Goal: Task Accomplishment & Management: Complete application form

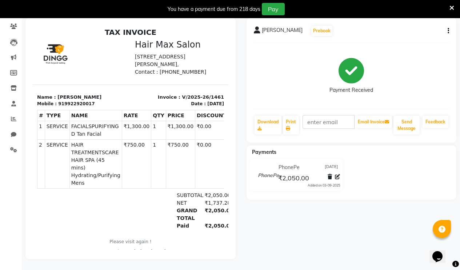
click at [451, 5] on icon at bounding box center [451, 8] width 5 height 7
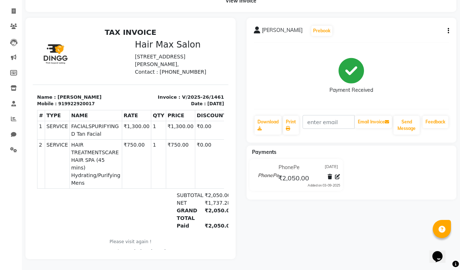
scroll to position [47, 0]
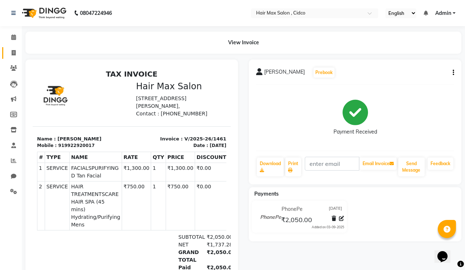
select select "7580"
select select "service"
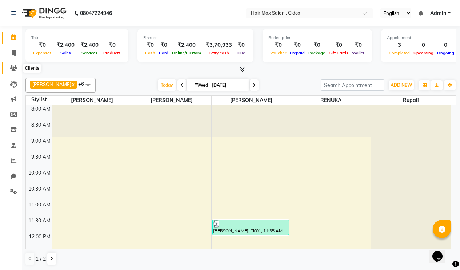
click at [14, 70] on icon at bounding box center [13, 67] width 7 height 5
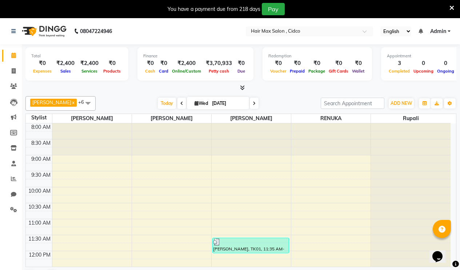
click at [453, 7] on icon at bounding box center [451, 8] width 5 height 7
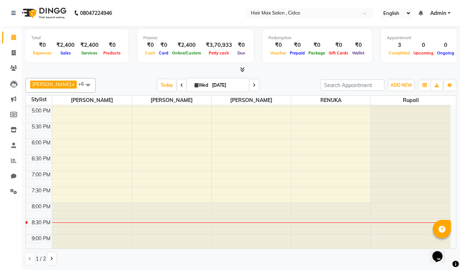
scroll to position [227, 0]
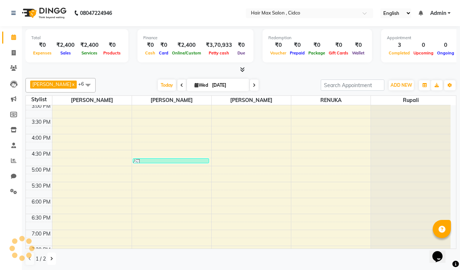
click at [49, 261] on button at bounding box center [51, 259] width 9 height 12
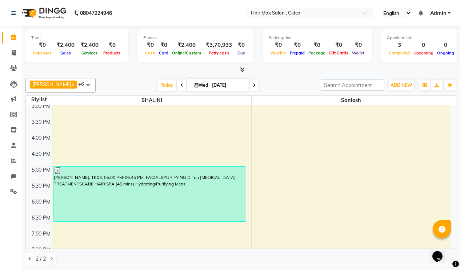
click at [28, 259] on button at bounding box center [29, 259] width 9 height 12
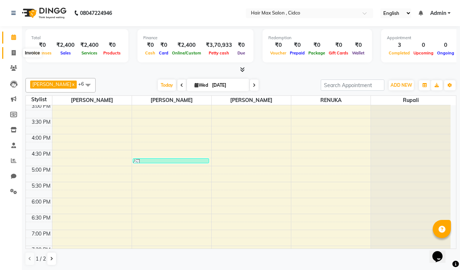
click at [12, 54] on icon at bounding box center [14, 52] width 4 height 5
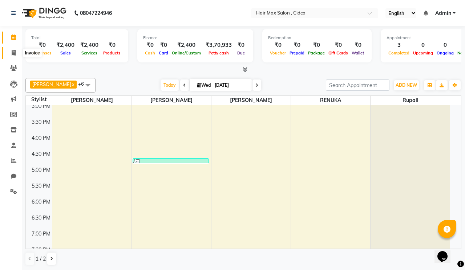
select select "7580"
select select "service"
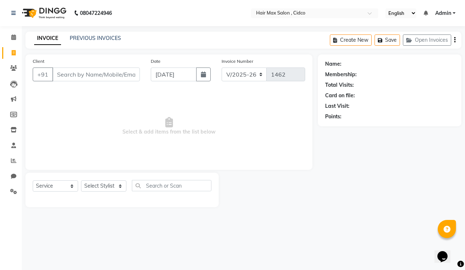
click at [61, 73] on input "Client" at bounding box center [96, 75] width 88 height 14
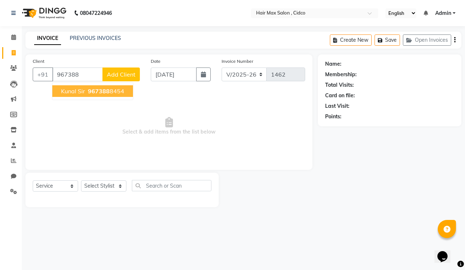
click at [84, 90] on span "kunal sir" at bounding box center [73, 91] width 24 height 7
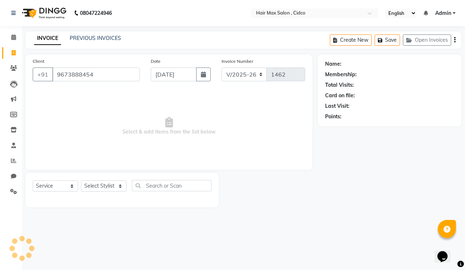
type input "9673888454"
select select "1: Object"
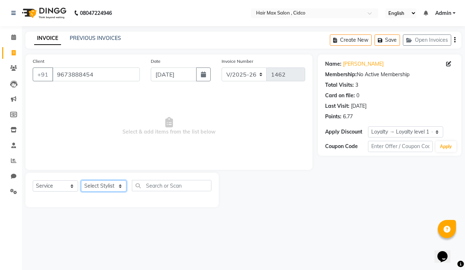
click at [104, 188] on select "Select Stylist [PERSON_NAME] [PERSON_NAME] RENUKA [PERSON_NAME] [PERSON_NAME]" at bounding box center [103, 186] width 45 height 11
select select "69945"
click at [81, 181] on select "Select Stylist [PERSON_NAME] [PERSON_NAME] RENUKA [PERSON_NAME] [PERSON_NAME]" at bounding box center [103, 186] width 45 height 11
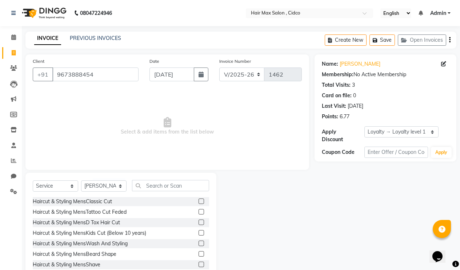
click at [199, 200] on label at bounding box center [201, 201] width 5 height 5
click at [199, 200] on input "checkbox" at bounding box center [201, 202] width 5 height 5
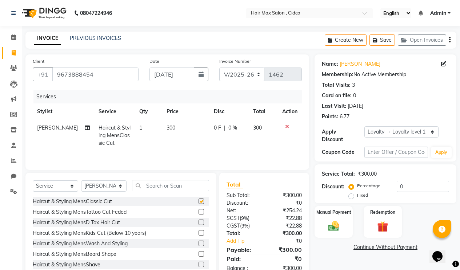
checkbox input "false"
click at [199, 254] on label at bounding box center [201, 254] width 5 height 5
click at [199, 254] on input "checkbox" at bounding box center [201, 254] width 5 height 5
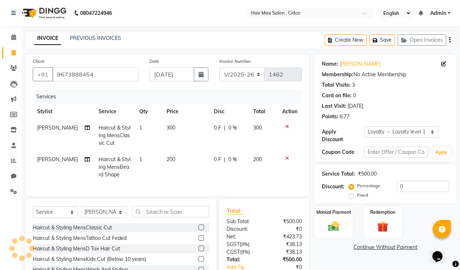
checkbox input "false"
click at [334, 220] on img at bounding box center [333, 226] width 19 height 13
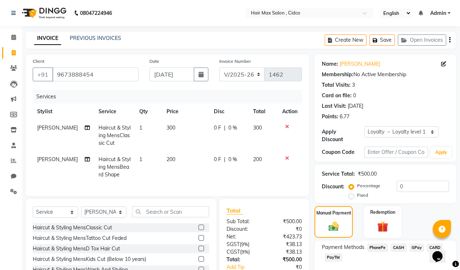
scroll to position [36, 0]
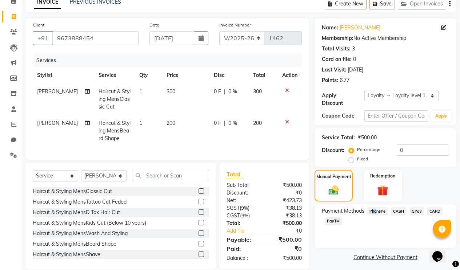
click at [375, 208] on span "PhonePe" at bounding box center [377, 212] width 21 height 8
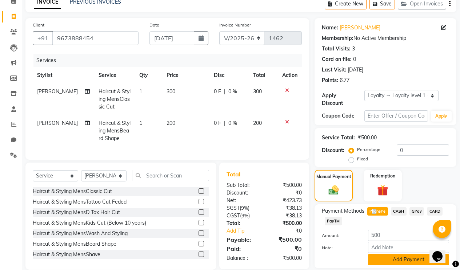
click at [413, 258] on button "Add Payment" at bounding box center [408, 259] width 81 height 11
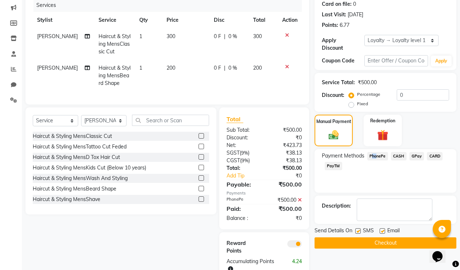
scroll to position [118, 0]
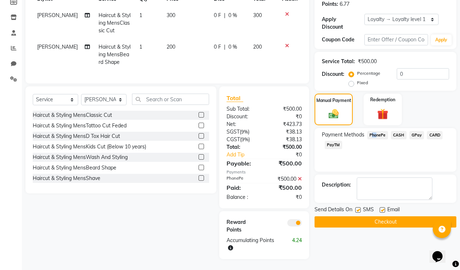
click at [400, 217] on button "Checkout" at bounding box center [385, 222] width 142 height 11
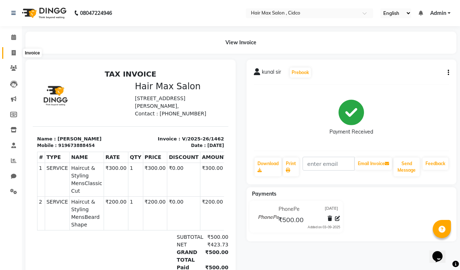
click at [10, 53] on span at bounding box center [13, 53] width 13 height 8
select select "7580"
select select "service"
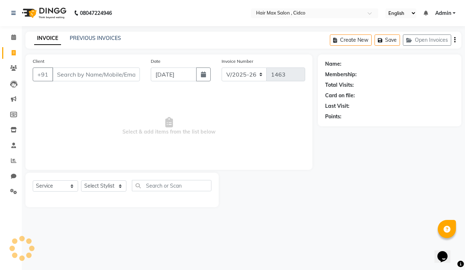
click at [69, 74] on input "Client" at bounding box center [96, 75] width 88 height 14
click at [60, 75] on input "Client" at bounding box center [96, 75] width 88 height 14
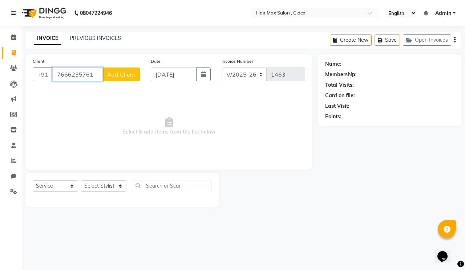
type input "7666235761"
click at [111, 74] on span "Add Client" at bounding box center [121, 74] width 29 height 7
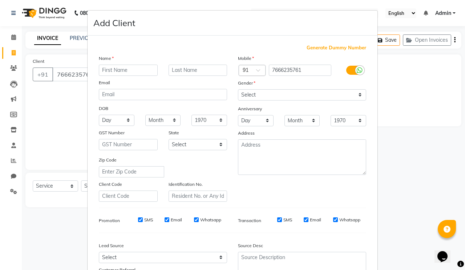
click at [112, 71] on input "text" at bounding box center [128, 70] width 59 height 11
type input "ram"
click at [203, 73] on input "text" at bounding box center [198, 70] width 59 height 11
type input "Sir"
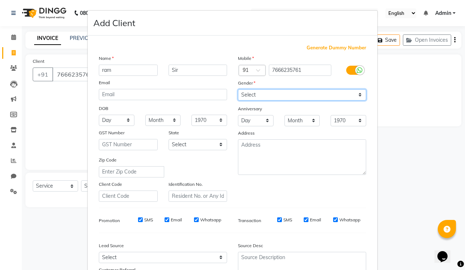
click at [249, 93] on select "Select [DEMOGRAPHIC_DATA] [DEMOGRAPHIC_DATA] Other Prefer Not To Say" at bounding box center [302, 94] width 128 height 11
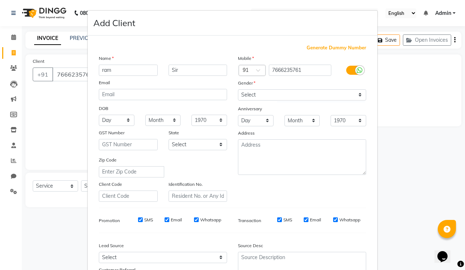
click at [246, 81] on label "Gender" at bounding box center [246, 83] width 17 height 7
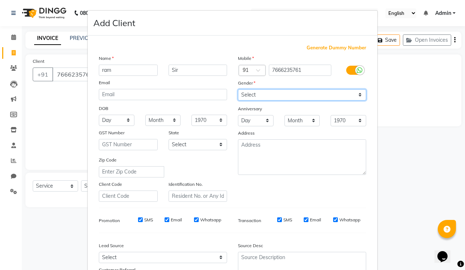
click at [252, 93] on select "Select [DEMOGRAPHIC_DATA] [DEMOGRAPHIC_DATA] Other Prefer Not To Say" at bounding box center [302, 94] width 128 height 11
select select "[DEMOGRAPHIC_DATA]"
click at [238, 89] on select "Select [DEMOGRAPHIC_DATA] [DEMOGRAPHIC_DATA] Other Prefer Not To Say" at bounding box center [302, 94] width 128 height 11
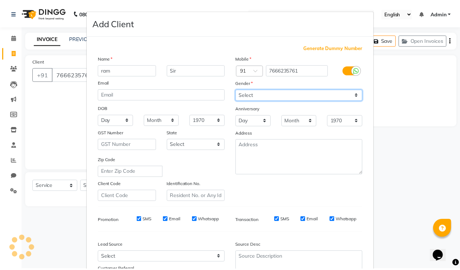
scroll to position [65, 0]
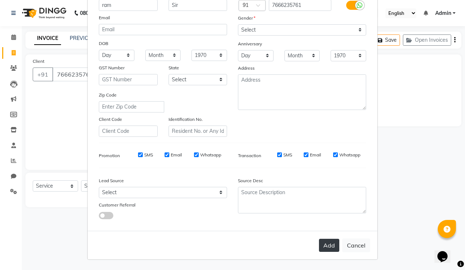
click at [325, 249] on button "Add" at bounding box center [329, 245] width 20 height 13
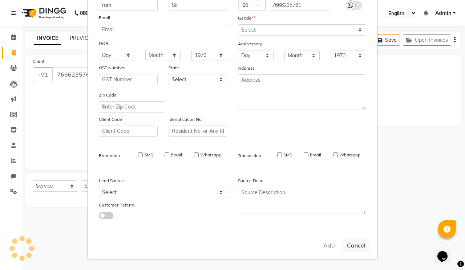
select select
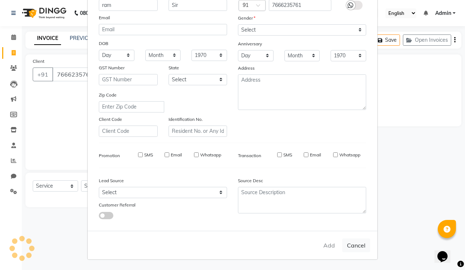
select select
checkbox input "false"
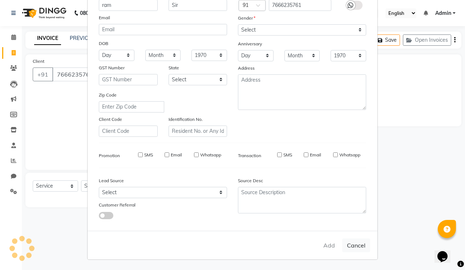
checkbox input "false"
select select "1: Object"
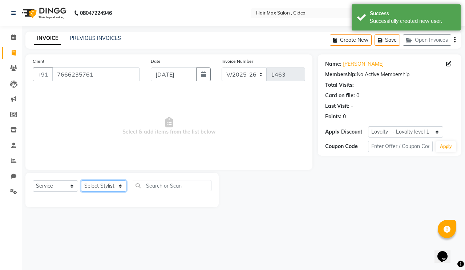
click at [96, 186] on select "Select Stylist [PERSON_NAME] [PERSON_NAME] RENUKA [PERSON_NAME] [PERSON_NAME]" at bounding box center [103, 186] width 45 height 11
select select "69941"
click at [81, 181] on select "Select Stylist [PERSON_NAME] [PERSON_NAME] RENUKA [PERSON_NAME] [PERSON_NAME]" at bounding box center [103, 186] width 45 height 11
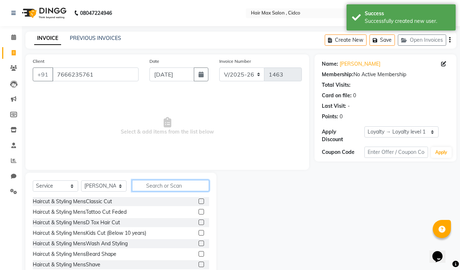
click at [164, 189] on input "text" at bounding box center [170, 185] width 77 height 11
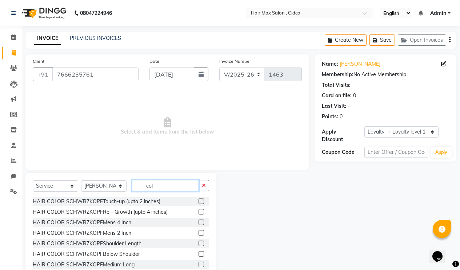
type input "col"
click at [199, 201] on label at bounding box center [201, 201] width 5 height 5
click at [199, 201] on input "checkbox" at bounding box center [201, 202] width 5 height 5
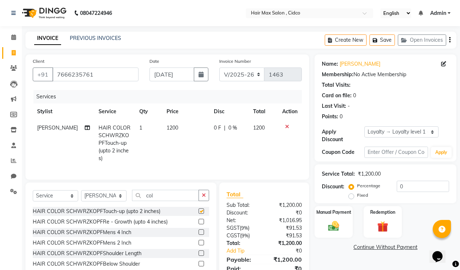
checkbox input "false"
click at [170, 127] on span "1200" at bounding box center [173, 128] width 12 height 7
select select "69941"
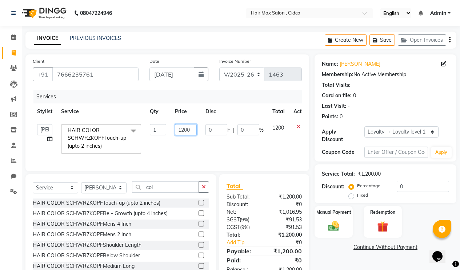
click at [193, 130] on input "1200" at bounding box center [186, 129] width 22 height 11
type input "1"
type input "950"
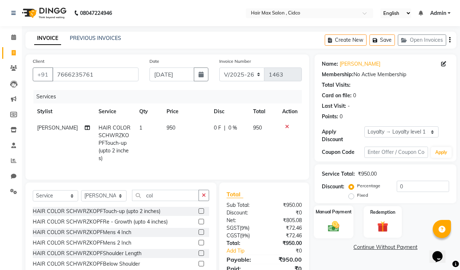
click at [326, 220] on img at bounding box center [333, 226] width 19 height 13
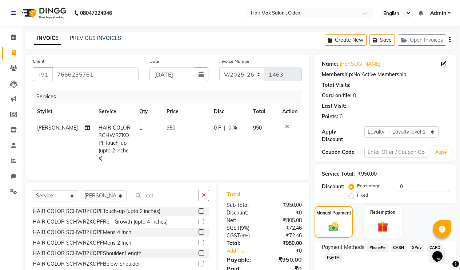
scroll to position [34, 0]
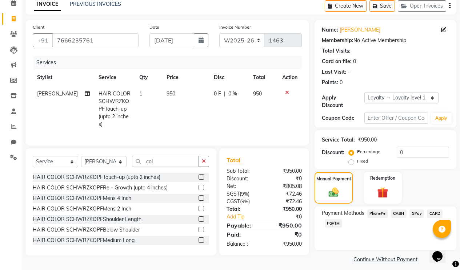
click at [375, 210] on span "PhonePe" at bounding box center [377, 214] width 21 height 8
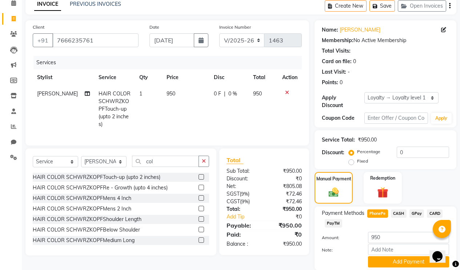
scroll to position [55, 0]
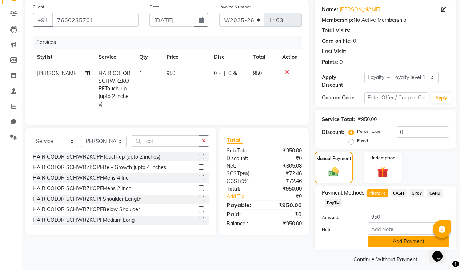
click at [394, 236] on button "Add Payment" at bounding box center [408, 241] width 81 height 11
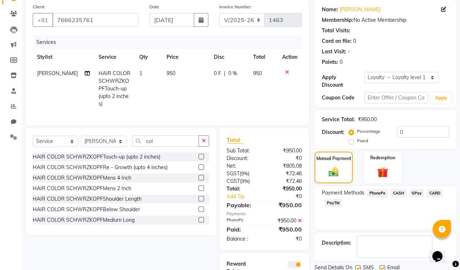
scroll to position [94, 0]
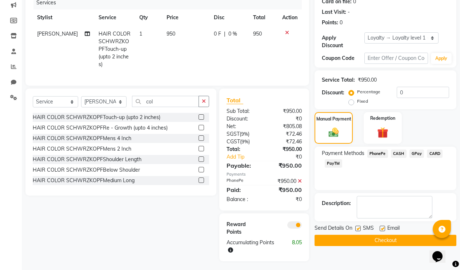
click at [396, 236] on button "Checkout" at bounding box center [385, 240] width 142 height 11
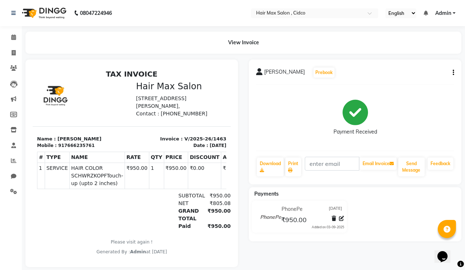
select select "7580"
select select "service"
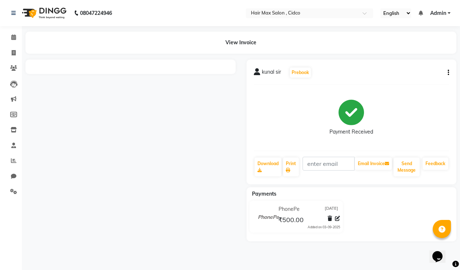
select select "7580"
select select "service"
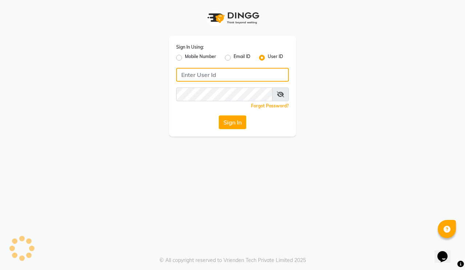
type input "hairmaxsalon"
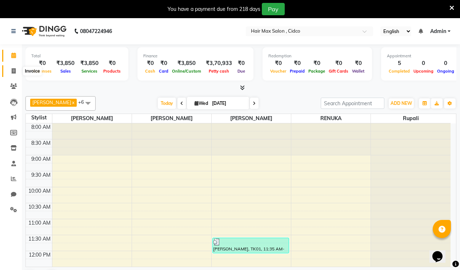
click at [11, 72] on span at bounding box center [13, 71] width 13 height 8
select select "7580"
select select "service"
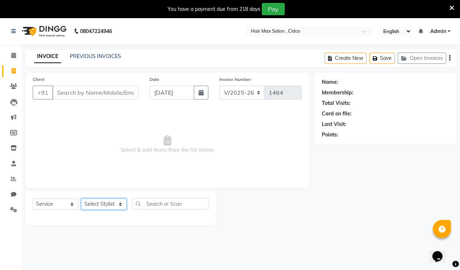
click at [93, 201] on select "Select Stylist [PERSON_NAME] [PERSON_NAME] RENUKA [PERSON_NAME] [PERSON_NAME]" at bounding box center [103, 204] width 45 height 11
select select "69941"
click at [81, 199] on select "Select Stylist [PERSON_NAME] [PERSON_NAME] RENUKA [PERSON_NAME] [PERSON_NAME]" at bounding box center [103, 204] width 45 height 11
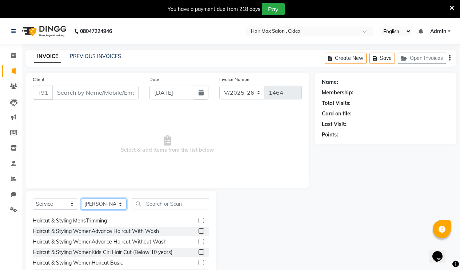
scroll to position [109, 0]
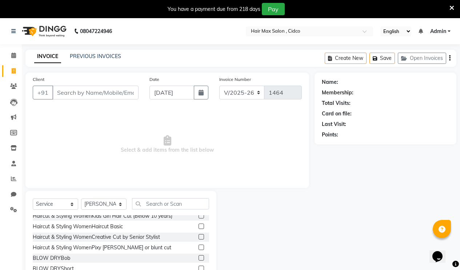
click at [199, 228] on label at bounding box center [201, 226] width 5 height 5
click at [199, 228] on input "checkbox" at bounding box center [201, 227] width 5 height 5
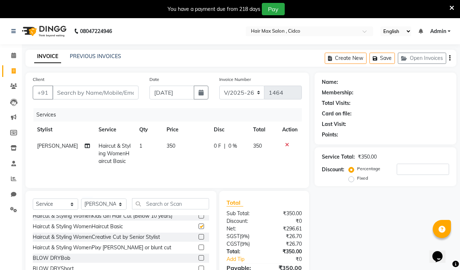
checkbox input "false"
click at [117, 202] on select "Select Stylist [PERSON_NAME] [PERSON_NAME] RENUKA [PERSON_NAME] [PERSON_NAME]" at bounding box center [103, 204] width 45 height 11
click at [287, 145] on icon at bounding box center [287, 145] width 4 height 5
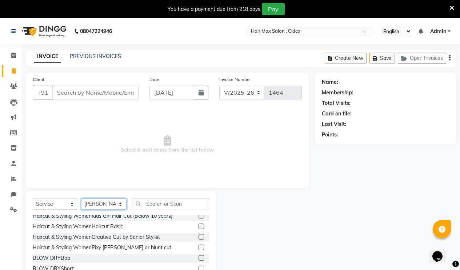
click at [115, 201] on select "Select Stylist [PERSON_NAME] [PERSON_NAME] RENUKA [PERSON_NAME] [PERSON_NAME]" at bounding box center [103, 204] width 45 height 11
select select "69948"
click at [81, 199] on select "Select Stylist [PERSON_NAME] [PERSON_NAME] RENUKA [PERSON_NAME] [PERSON_NAME]" at bounding box center [103, 204] width 45 height 11
click at [199, 228] on label at bounding box center [201, 226] width 5 height 5
click at [199, 228] on input "checkbox" at bounding box center [201, 227] width 5 height 5
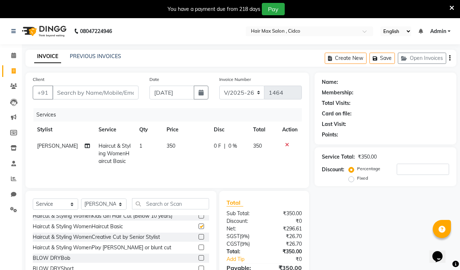
checkbox input "false"
click at [73, 95] on input "Client" at bounding box center [95, 93] width 86 height 14
click at [113, 91] on input "Client" at bounding box center [95, 93] width 86 height 14
type input "9"
type input "0"
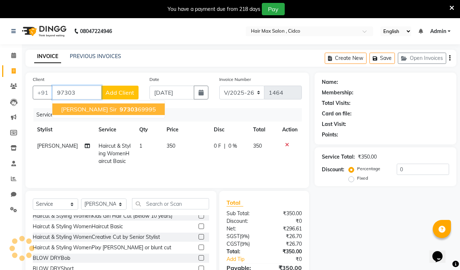
click at [120, 108] on span "97303" at bounding box center [129, 109] width 18 height 7
type input "9730369995"
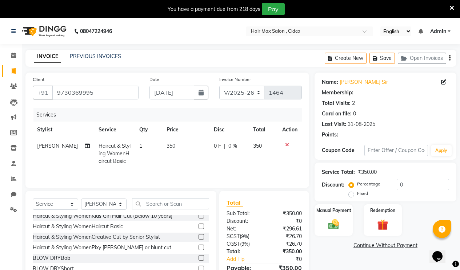
select select "1: Object"
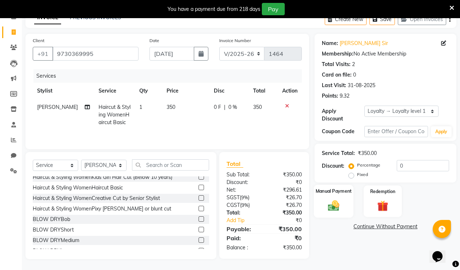
click at [340, 203] on img at bounding box center [333, 205] width 19 height 13
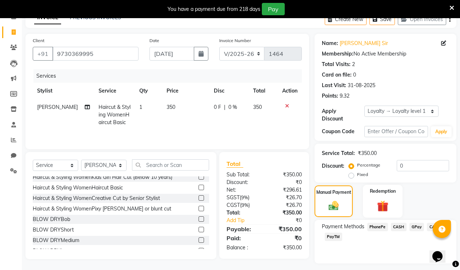
scroll to position [52, 0]
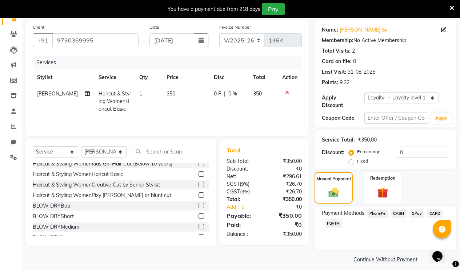
click at [381, 210] on span "PhonePe" at bounding box center [377, 214] width 21 height 8
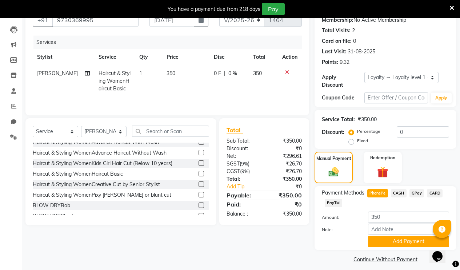
scroll to position [73, 0]
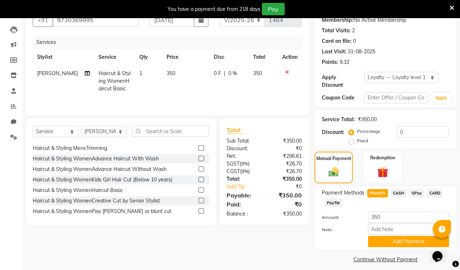
click at [288, 73] on icon at bounding box center [287, 72] width 4 height 5
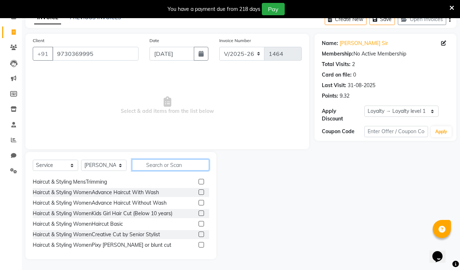
click at [167, 168] on input "text" at bounding box center [170, 165] width 77 height 11
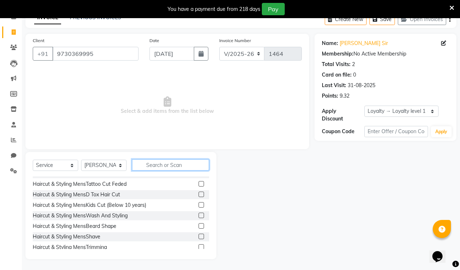
scroll to position [0, 0]
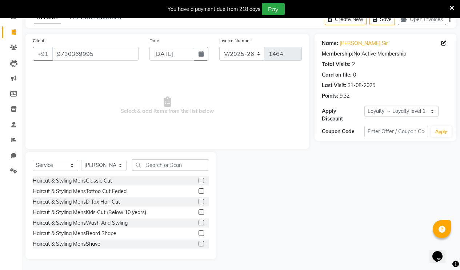
click at [199, 183] on label at bounding box center [201, 180] width 5 height 5
click at [199, 183] on input "checkbox" at bounding box center [201, 181] width 5 height 5
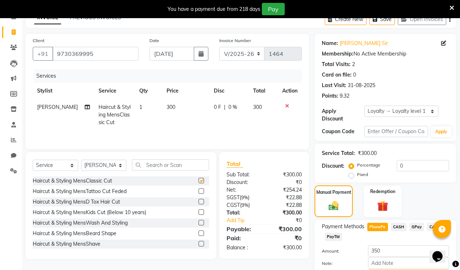
checkbox input "false"
click at [183, 105] on td "300" at bounding box center [185, 115] width 47 height 32
select select "69948"
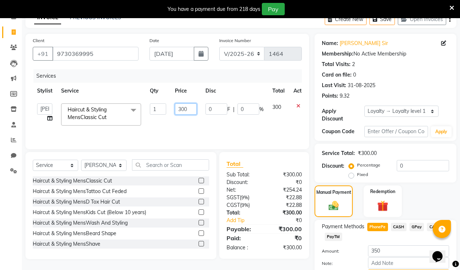
drag, startPoint x: 180, startPoint y: 108, endPoint x: 186, endPoint y: 111, distance: 7.2
click at [181, 109] on input "300" at bounding box center [186, 109] width 22 height 11
click at [183, 109] on input "00" at bounding box center [186, 109] width 22 height 11
type input "250"
click at [188, 117] on td "250" at bounding box center [186, 114] width 31 height 31
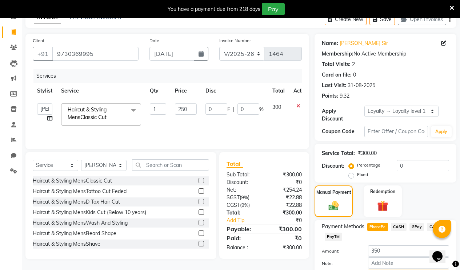
select select "69948"
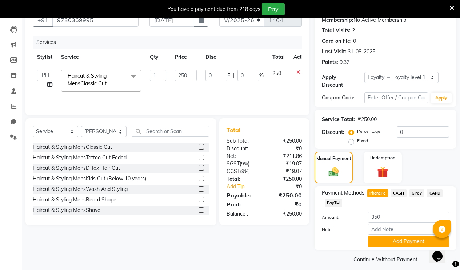
click at [402, 242] on div "Payment Methods PhonePe CASH GPay CARD PayTM Amount: 350 Note: Add Payment" at bounding box center [385, 219] width 142 height 64
click at [404, 238] on button "Add Payment" at bounding box center [408, 241] width 81 height 11
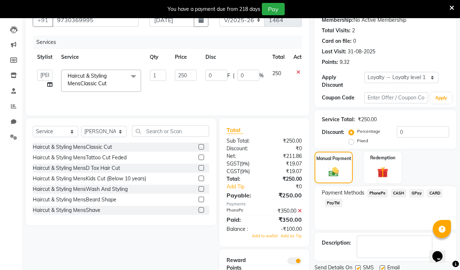
scroll to position [111, 0]
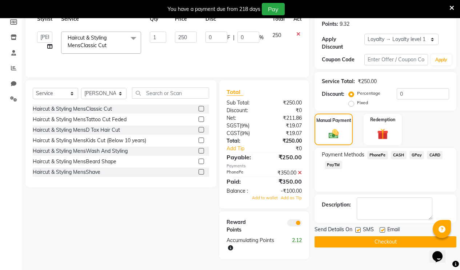
click at [382, 228] on label at bounding box center [382, 230] width 5 height 5
click at [382, 228] on input "checkbox" at bounding box center [382, 230] width 5 height 5
checkbox input "false"
click at [358, 228] on label at bounding box center [357, 230] width 5 height 5
click at [358, 228] on input "checkbox" at bounding box center [357, 230] width 5 height 5
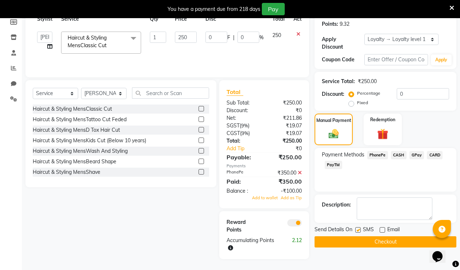
checkbox input "false"
click at [357, 237] on button "Checkout" at bounding box center [385, 242] width 142 height 11
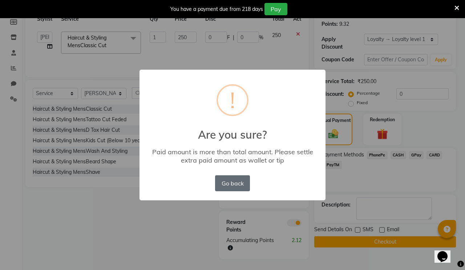
click at [238, 189] on button "Go back" at bounding box center [232, 184] width 35 height 16
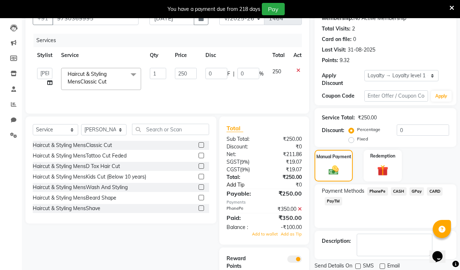
scroll to position [0, 0]
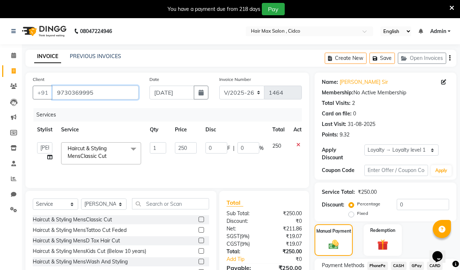
click at [108, 95] on input "9730369995" at bounding box center [95, 93] width 86 height 14
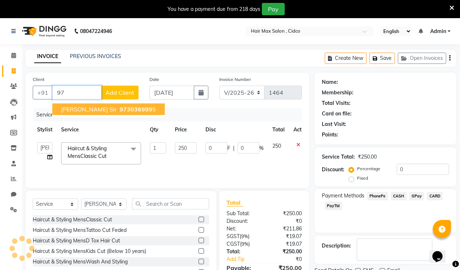
type input "9"
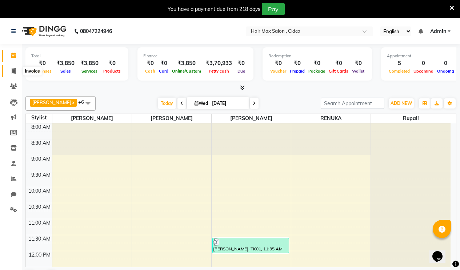
click at [14, 73] on icon at bounding box center [14, 70] width 4 height 5
select select "7580"
select select "service"
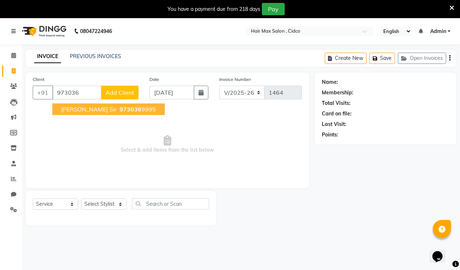
click at [76, 111] on span "[PERSON_NAME] sir" at bounding box center [89, 109] width 56 height 7
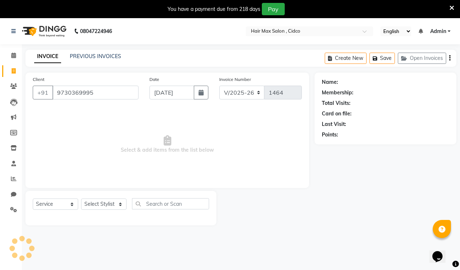
type input "9730369995"
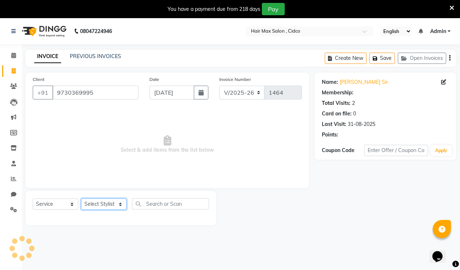
click at [102, 207] on select "Select Stylist [PERSON_NAME] [PERSON_NAME] RENUKA [PERSON_NAME] [PERSON_NAME]" at bounding box center [103, 204] width 45 height 11
select select "1: Object"
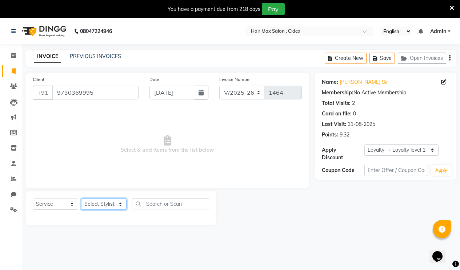
select select "69948"
click at [81, 199] on select "Select Stylist [PERSON_NAME] [PERSON_NAME] RENUKA [PERSON_NAME] [PERSON_NAME]" at bounding box center [103, 204] width 45 height 11
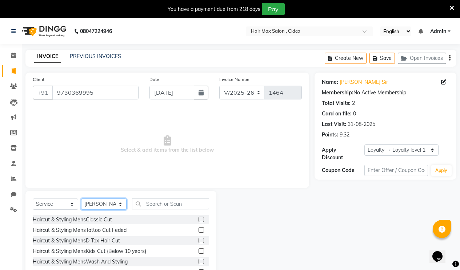
scroll to position [39, 0]
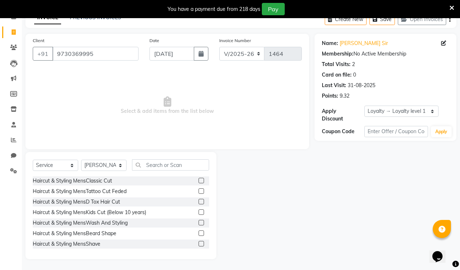
click at [199, 181] on label at bounding box center [201, 180] width 5 height 5
click at [199, 181] on input "checkbox" at bounding box center [201, 181] width 5 height 5
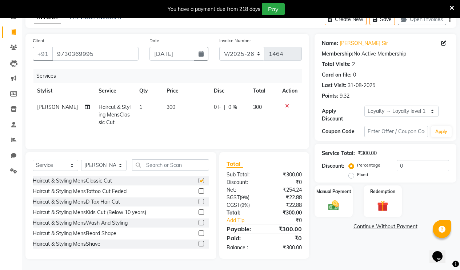
checkbox input "false"
click at [287, 107] on icon at bounding box center [287, 106] width 4 height 5
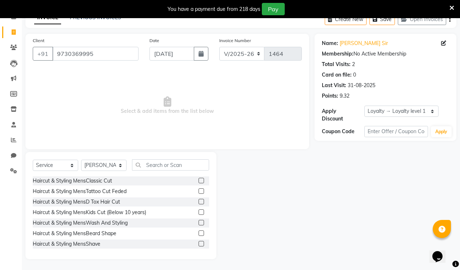
click at [199, 213] on label at bounding box center [201, 212] width 5 height 5
click at [199, 213] on input "checkbox" at bounding box center [201, 213] width 5 height 5
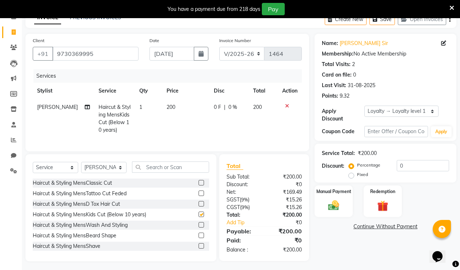
checkbox input "false"
click at [287, 107] on icon at bounding box center [287, 106] width 4 height 5
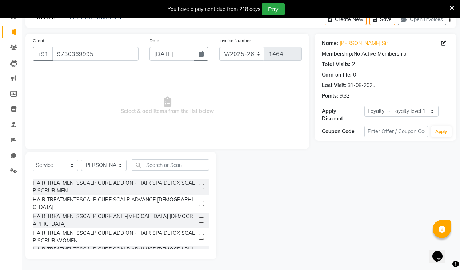
scroll to position [1309, 0]
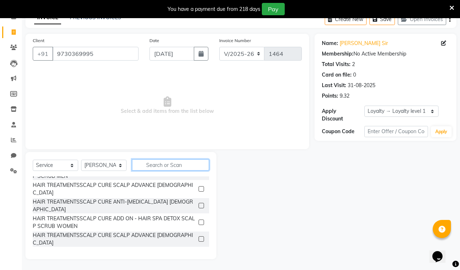
click at [186, 165] on input "text" at bounding box center [170, 165] width 77 height 11
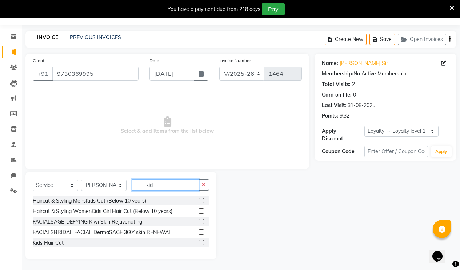
scroll to position [18, 0]
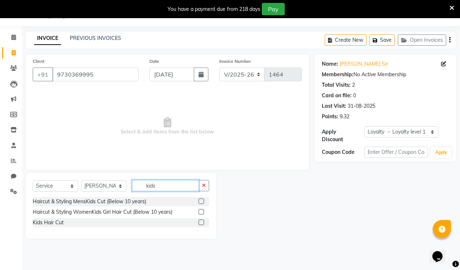
type input "kids"
click at [201, 213] on label at bounding box center [201, 211] width 5 height 5
click at [201, 213] on input "checkbox" at bounding box center [201, 212] width 5 height 5
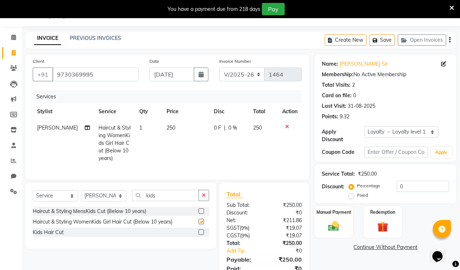
checkbox input "false"
click at [329, 209] on label "Manual Payment" at bounding box center [334, 212] width 36 height 7
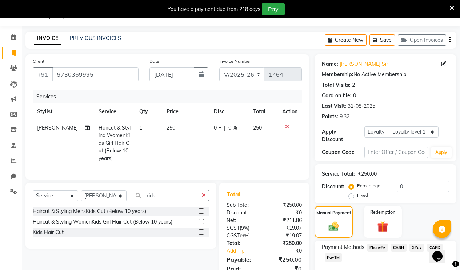
click at [379, 244] on span "PhonePe" at bounding box center [377, 248] width 21 height 8
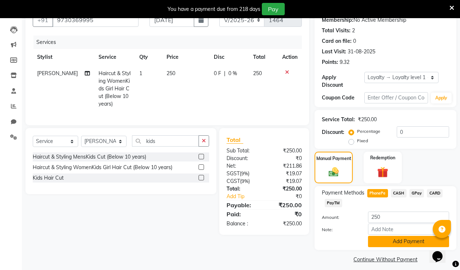
click at [389, 239] on button "Add Payment" at bounding box center [408, 241] width 81 height 11
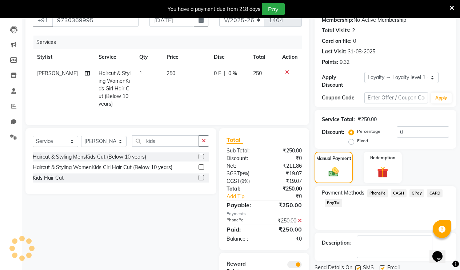
scroll to position [120, 0]
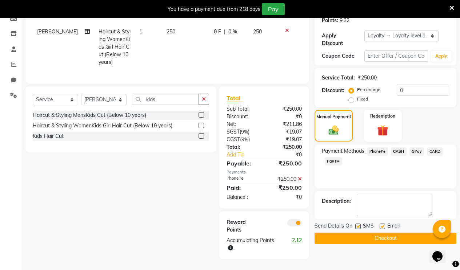
click at [384, 224] on label at bounding box center [382, 226] width 5 height 5
click at [384, 225] on input "checkbox" at bounding box center [382, 227] width 5 height 5
checkbox input "false"
click at [388, 233] on button "Checkout" at bounding box center [385, 238] width 142 height 11
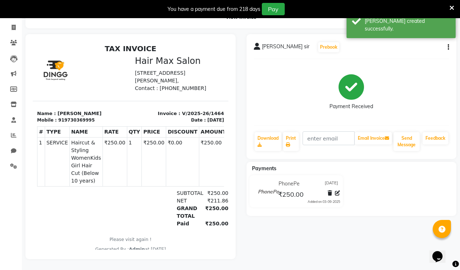
click at [453, 7] on icon at bounding box center [451, 8] width 5 height 7
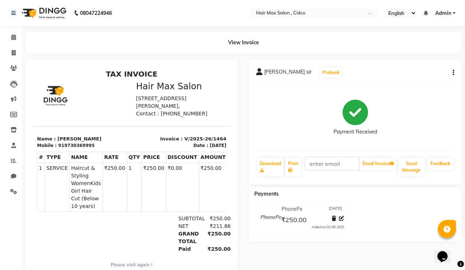
select select "7580"
select select "service"
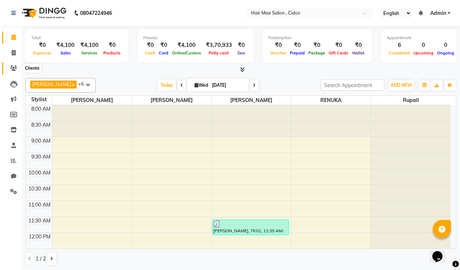
click at [16, 69] on icon at bounding box center [13, 67] width 7 height 5
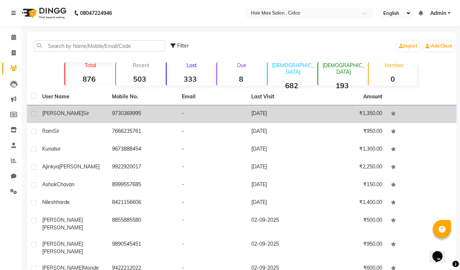
click at [53, 113] on span "[PERSON_NAME]" at bounding box center [62, 113] width 41 height 7
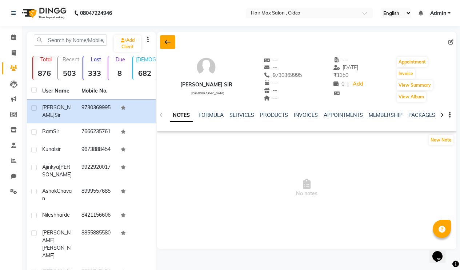
click at [171, 42] on icon at bounding box center [168, 42] width 6 height 6
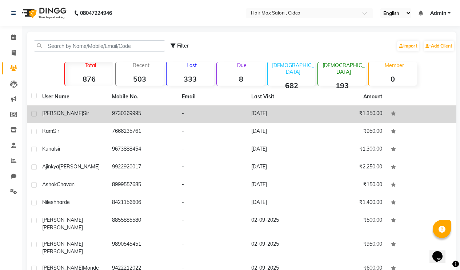
click at [33, 115] on label at bounding box center [33, 113] width 5 height 5
click at [33, 115] on input "checkbox" at bounding box center [33, 114] width 5 height 5
checkbox input "true"
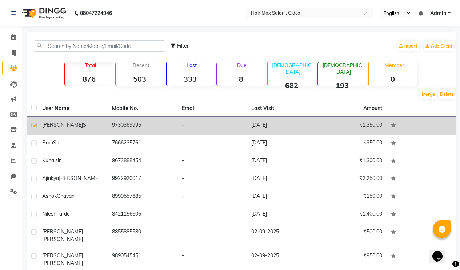
click at [117, 125] on td "9730369995" at bounding box center [143, 126] width 70 height 18
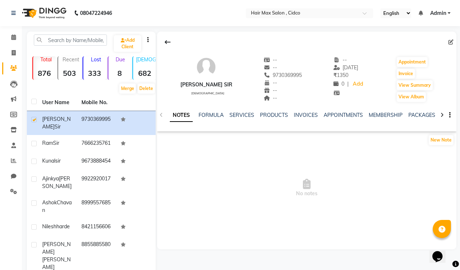
click at [167, 42] on icon at bounding box center [168, 42] width 6 height 6
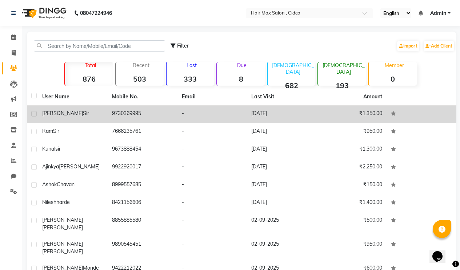
click at [142, 114] on td "9730369995" at bounding box center [143, 114] width 70 height 18
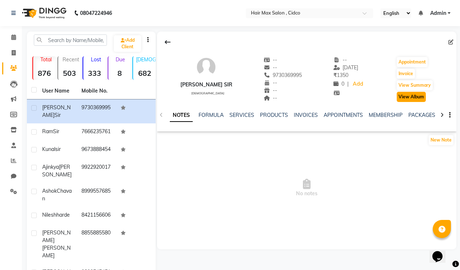
click at [411, 99] on button "View Album" at bounding box center [411, 97] width 29 height 10
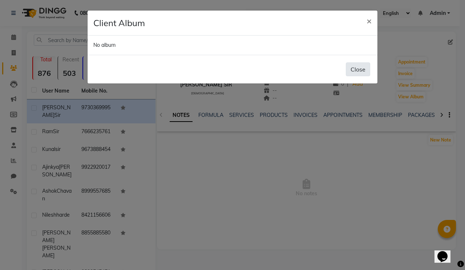
click at [361, 69] on button "Close" at bounding box center [358, 70] width 24 height 14
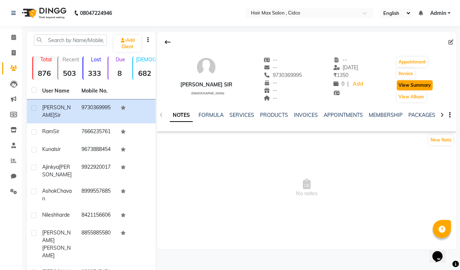
click at [401, 86] on button "View Summary" at bounding box center [415, 85] width 36 height 10
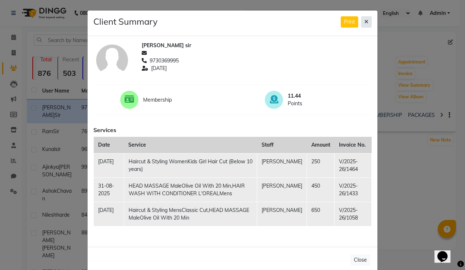
click at [365, 19] on icon at bounding box center [367, 21] width 4 height 5
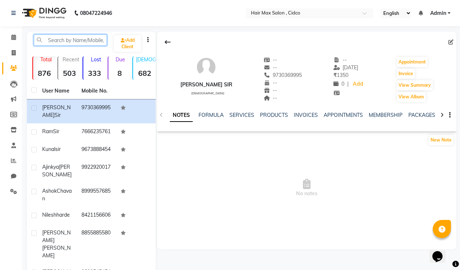
click at [80, 39] on input "text" at bounding box center [70, 40] width 73 height 11
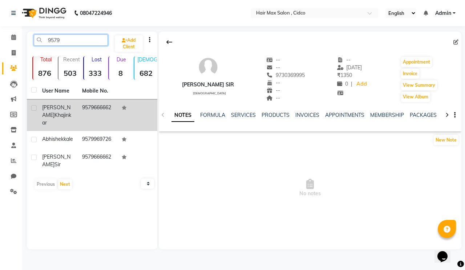
type input "9579"
click at [63, 112] on span "khajinkar" at bounding box center [56, 119] width 29 height 14
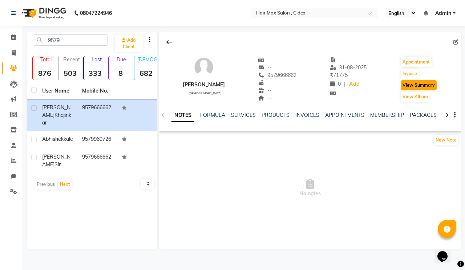
click at [433, 85] on button "View Summary" at bounding box center [419, 85] width 36 height 10
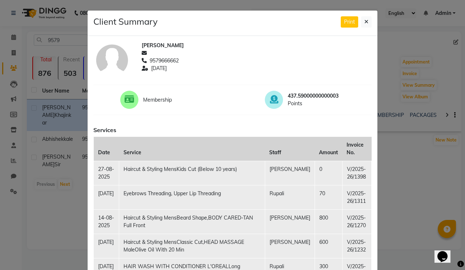
click at [423, 85] on ngb-modal-window "Client Summary Print [PERSON_NAME] khajinkar 9579666662 [DATE] Membership 437.5…" at bounding box center [232, 135] width 465 height 270
click at [365, 20] on icon at bounding box center [367, 21] width 4 height 5
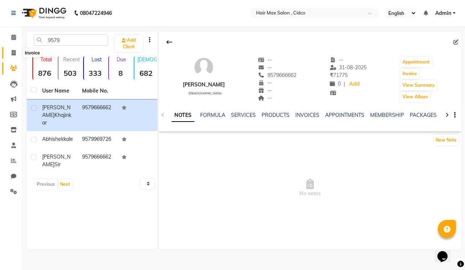
click at [13, 53] on icon at bounding box center [14, 52] width 4 height 5
select select "7580"
select select "service"
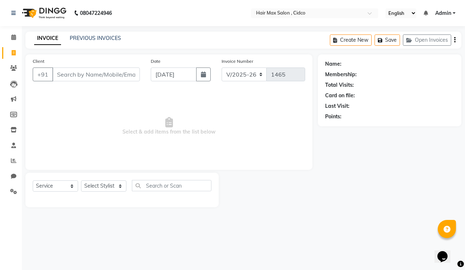
click at [93, 75] on input "Client" at bounding box center [96, 75] width 88 height 14
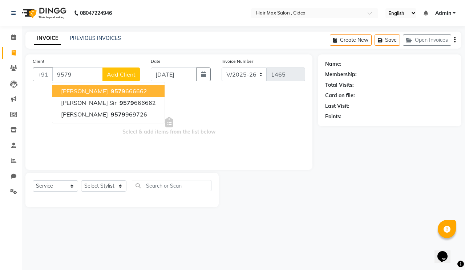
click at [97, 90] on span "[PERSON_NAME]" at bounding box center [84, 91] width 47 height 7
type input "9579666662"
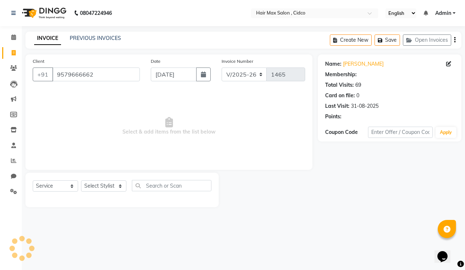
select select "1: Object"
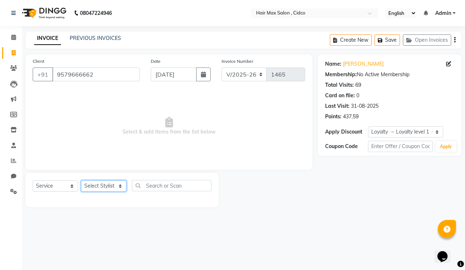
click at [119, 186] on select "Select Stylist [PERSON_NAME] [PERSON_NAME] RENUKA [PERSON_NAME] [PERSON_NAME]" at bounding box center [103, 186] width 45 height 11
select select "69945"
click at [81, 181] on select "Select Stylist [PERSON_NAME] [PERSON_NAME] RENUKA [PERSON_NAME] [PERSON_NAME]" at bounding box center [103, 186] width 45 height 11
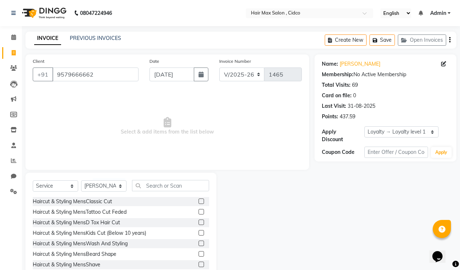
click at [199, 202] on label at bounding box center [201, 201] width 5 height 5
click at [199, 202] on input "checkbox" at bounding box center [201, 202] width 5 height 5
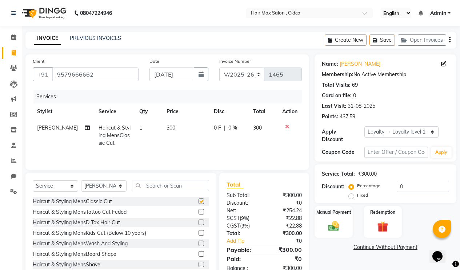
checkbox input "false"
click at [199, 253] on label at bounding box center [201, 254] width 5 height 5
click at [199, 253] on input "checkbox" at bounding box center [201, 254] width 5 height 5
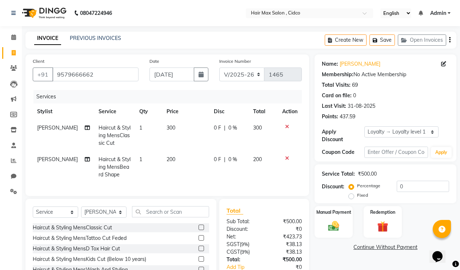
checkbox input "false"
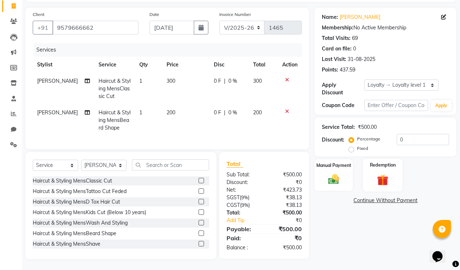
click at [386, 160] on div "Redemption" at bounding box center [383, 175] width 40 height 33
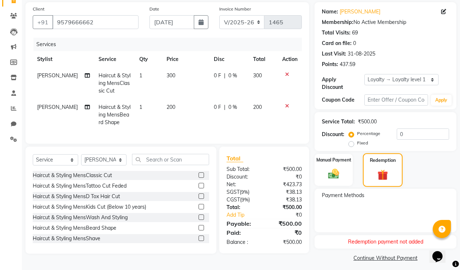
click at [384, 168] on img at bounding box center [382, 174] width 17 height 13
click at [348, 192] on span "Payment Methods" at bounding box center [343, 196] width 43 height 8
click at [342, 192] on span "Payment Methods" at bounding box center [343, 196] width 43 height 8
click at [376, 238] on div "Redemption payment not added" at bounding box center [385, 242] width 142 height 13
click at [380, 237] on div "Redemption payment not added" at bounding box center [385, 242] width 142 height 13
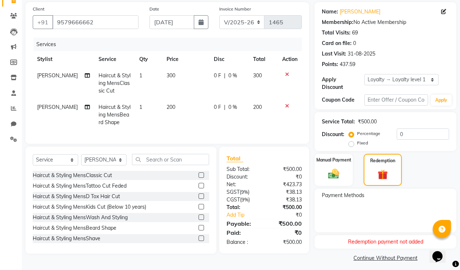
click at [386, 255] on link "Continue Without Payment" at bounding box center [385, 259] width 139 height 8
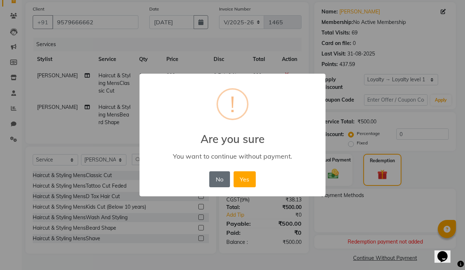
click at [219, 184] on button "No" at bounding box center [219, 180] width 20 height 16
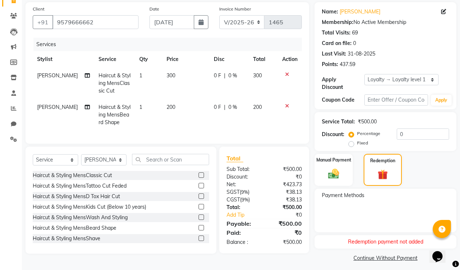
drag, startPoint x: 286, startPoint y: 73, endPoint x: 292, endPoint y: 87, distance: 14.9
click at [286, 74] on icon at bounding box center [287, 74] width 4 height 5
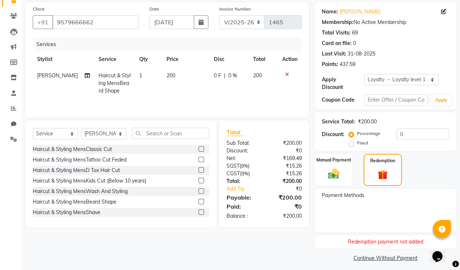
scroll to position [51, 0]
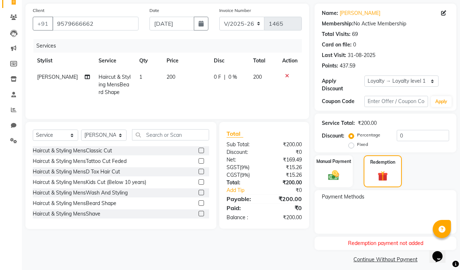
click at [288, 77] on icon at bounding box center [287, 75] width 4 height 5
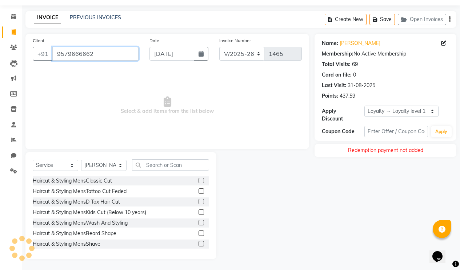
drag, startPoint x: 97, startPoint y: 54, endPoint x: 97, endPoint y: 47, distance: 6.9
click at [97, 54] on input "9579666662" at bounding box center [95, 54] width 86 height 14
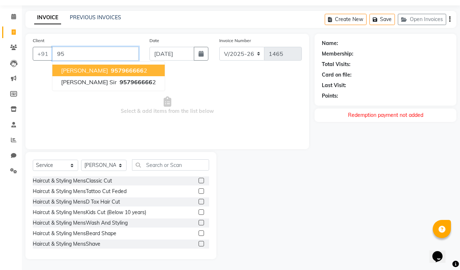
type input "9"
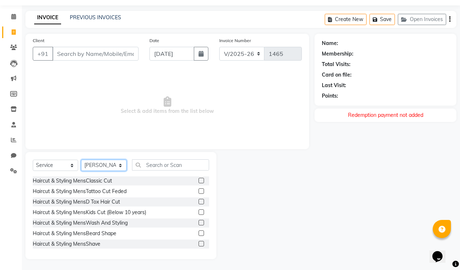
click at [121, 165] on select "Select Stylist [PERSON_NAME] [PERSON_NAME] RENUKA [PERSON_NAME] [PERSON_NAME]" at bounding box center [103, 165] width 45 height 11
select select
click at [81, 171] on select "Select Stylist [PERSON_NAME] [PERSON_NAME] RENUKA [PERSON_NAME] [PERSON_NAME]" at bounding box center [103, 165] width 45 height 11
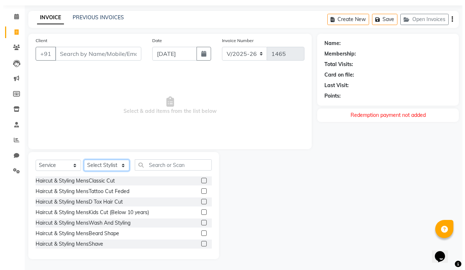
scroll to position [0, 0]
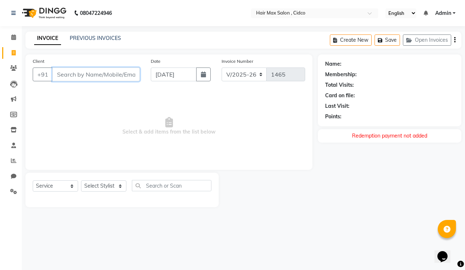
click at [91, 71] on input "Client" at bounding box center [96, 75] width 88 height 14
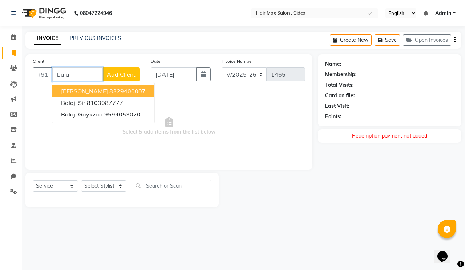
click at [82, 91] on span "[PERSON_NAME]" at bounding box center [84, 91] width 47 height 7
type input "8329400007"
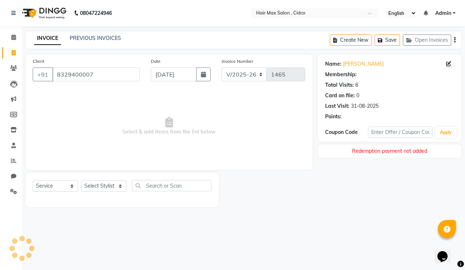
select select "1: Object"
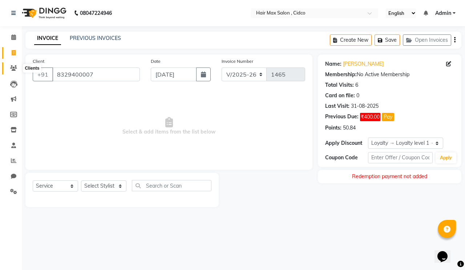
click at [16, 68] on icon at bounding box center [13, 67] width 7 height 5
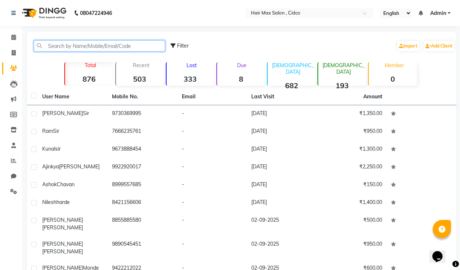
click at [103, 44] on input "text" at bounding box center [99, 45] width 131 height 11
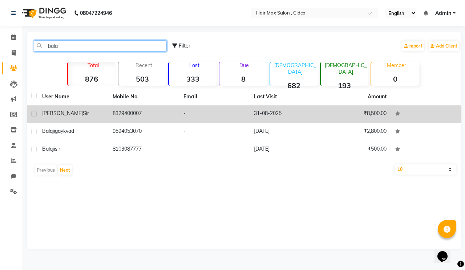
type input "bala"
click at [67, 117] on td "[PERSON_NAME]" at bounding box center [73, 114] width 71 height 18
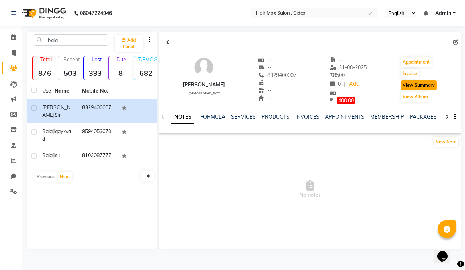
click at [429, 85] on button "View Summary" at bounding box center [419, 85] width 36 height 10
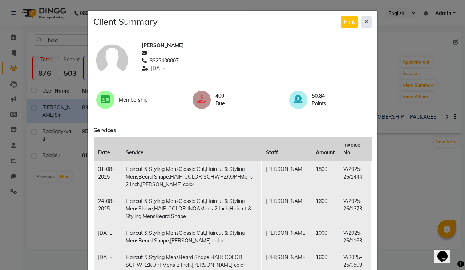
click at [365, 20] on icon at bounding box center [367, 21] width 4 height 5
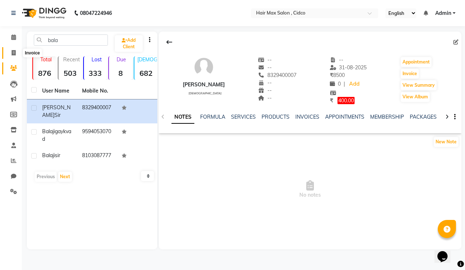
click at [16, 53] on icon at bounding box center [14, 52] width 4 height 5
select select "7580"
select select "service"
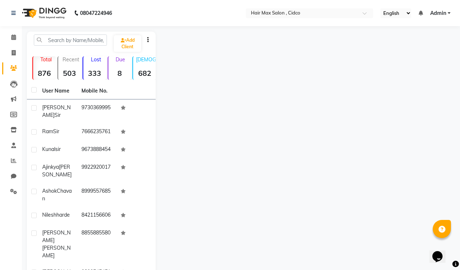
select select "7580"
select select "service"
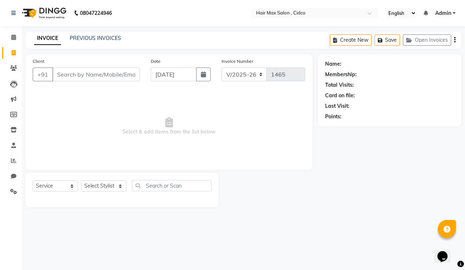
click at [86, 75] on input "Client" at bounding box center [96, 75] width 88 height 14
type input "7757822422"
click at [125, 74] on span "Add Client" at bounding box center [121, 74] width 29 height 7
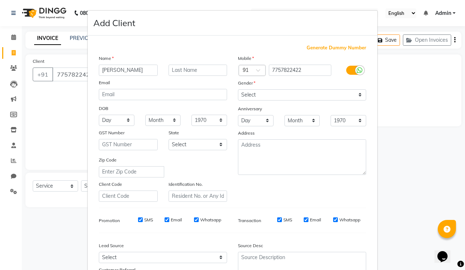
type input "[PERSON_NAME]"
type input "Quadri"
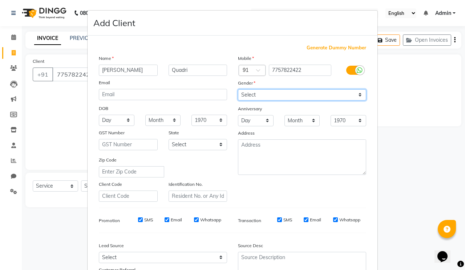
click at [264, 95] on select "Select [DEMOGRAPHIC_DATA] [DEMOGRAPHIC_DATA] Other Prefer Not To Say" at bounding box center [302, 94] width 128 height 11
select select "[DEMOGRAPHIC_DATA]"
click at [238, 89] on select "Select [DEMOGRAPHIC_DATA] [DEMOGRAPHIC_DATA] Other Prefer Not To Say" at bounding box center [302, 94] width 128 height 11
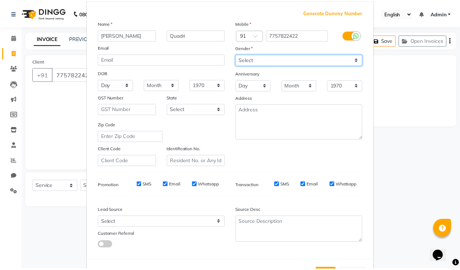
scroll to position [65, 0]
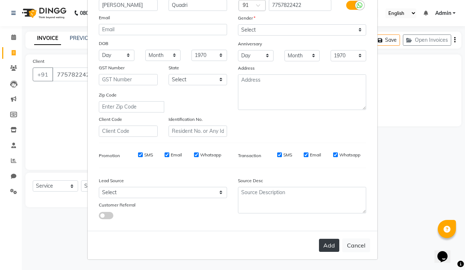
click at [329, 246] on button "Add" at bounding box center [329, 245] width 20 height 13
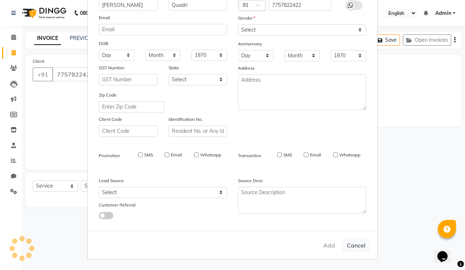
select select
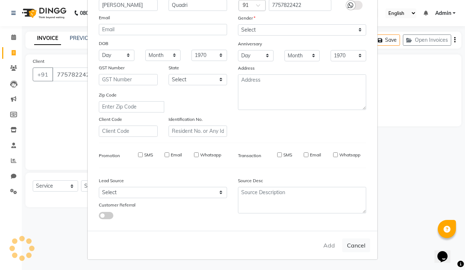
select select
checkbox input "false"
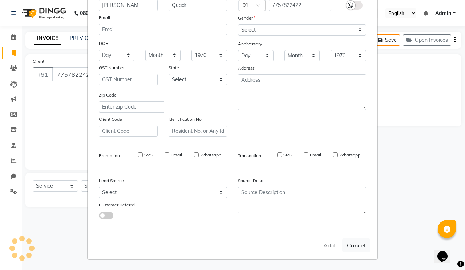
checkbox input "false"
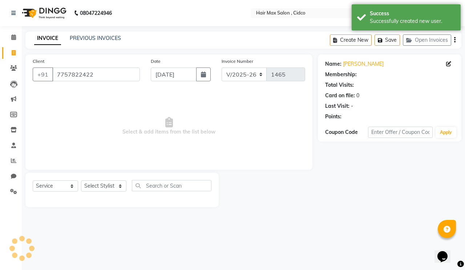
select select "1: Object"
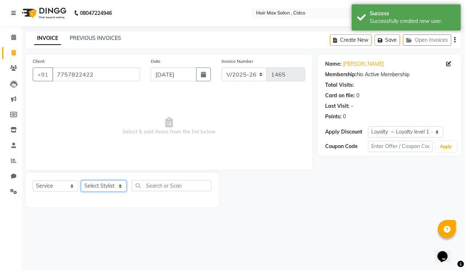
click at [118, 185] on select "Select Stylist [PERSON_NAME] [PERSON_NAME] RENUKA [PERSON_NAME] [PERSON_NAME]" at bounding box center [103, 186] width 45 height 11
select select "69949"
click at [81, 181] on select "Select Stylist [PERSON_NAME] [PERSON_NAME] RENUKA [PERSON_NAME] [PERSON_NAME]" at bounding box center [103, 186] width 45 height 11
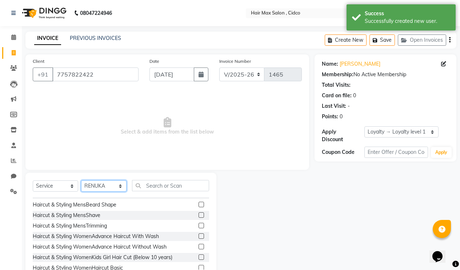
scroll to position [58, 0]
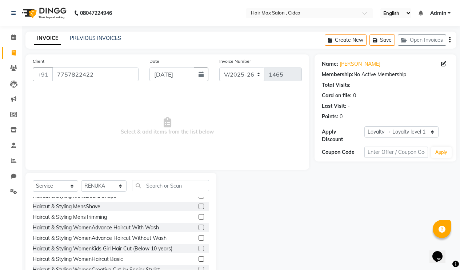
click at [199, 237] on label at bounding box center [201, 238] width 5 height 5
click at [199, 237] on input "checkbox" at bounding box center [201, 238] width 5 height 5
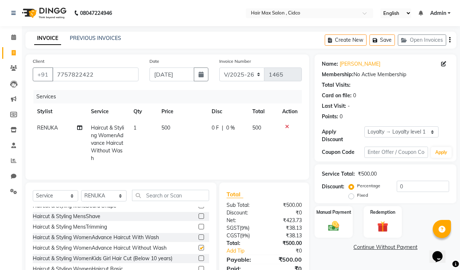
checkbox input "false"
drag, startPoint x: 339, startPoint y: 213, endPoint x: 343, endPoint y: 213, distance: 4.4
click at [341, 213] on div "Manual Payment" at bounding box center [334, 222] width 40 height 33
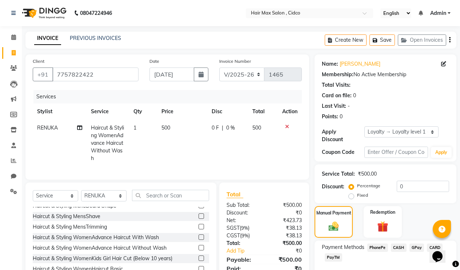
click at [377, 244] on span "PhonePe" at bounding box center [377, 248] width 21 height 8
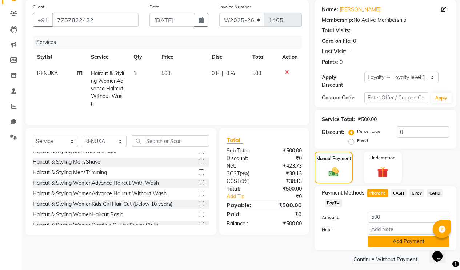
click at [390, 236] on button "Add Payment" at bounding box center [408, 241] width 81 height 11
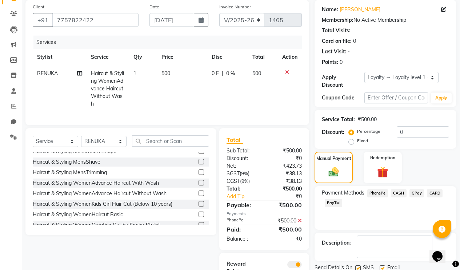
scroll to position [102, 0]
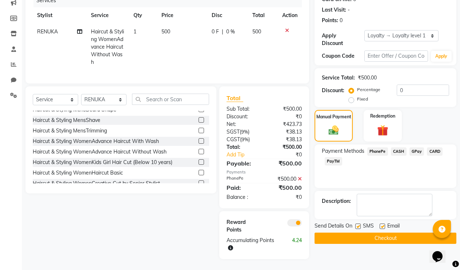
drag, startPoint x: 383, startPoint y: 215, endPoint x: 380, endPoint y: 226, distance: 11.8
click at [382, 224] on label at bounding box center [382, 226] width 5 height 5
click at [382, 225] on input "checkbox" at bounding box center [382, 227] width 5 height 5
checkbox input "false"
click at [379, 233] on button "Checkout" at bounding box center [385, 238] width 142 height 11
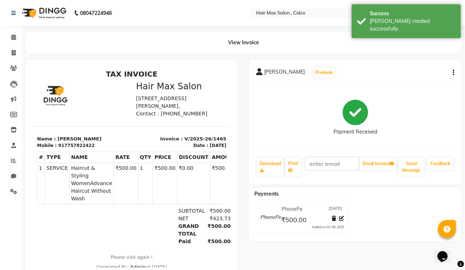
select select "7580"
select select "service"
